Goal: Find specific page/section: Find specific page/section

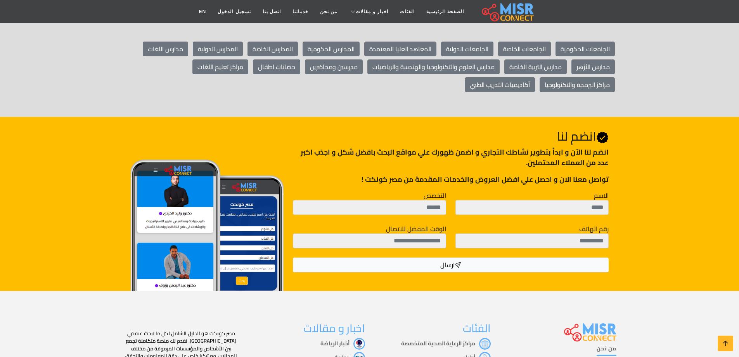
scroll to position [1385, 0]
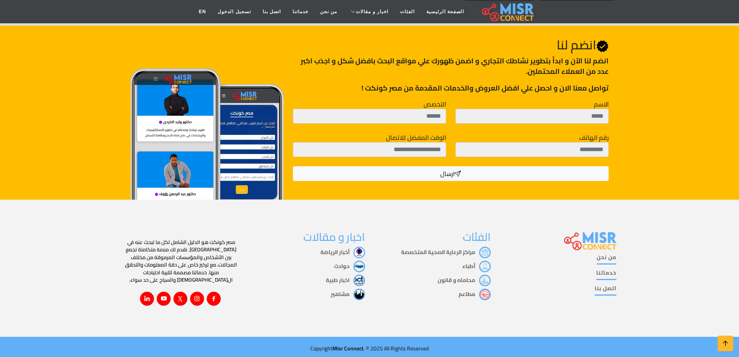
click at [601, 257] on link "من نحن" at bounding box center [607, 258] width 20 height 11
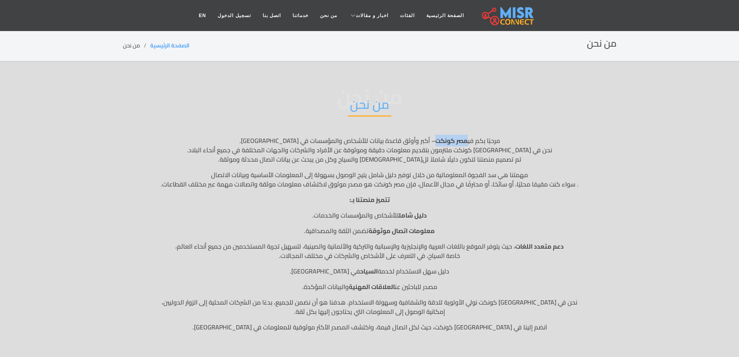
drag, startPoint x: 411, startPoint y: 140, endPoint x: 443, endPoint y: 141, distance: 32.2
click at [443, 141] on p "مرحبًا بكم في [GEOGRAPHIC_DATA] – أكبر وأوثق قاعدة بيانات للأشخاص والمؤسسات في …" at bounding box center [370, 150] width 494 height 28
copy strong "مصر كونكت"
